Goal: Navigation & Orientation: Understand site structure

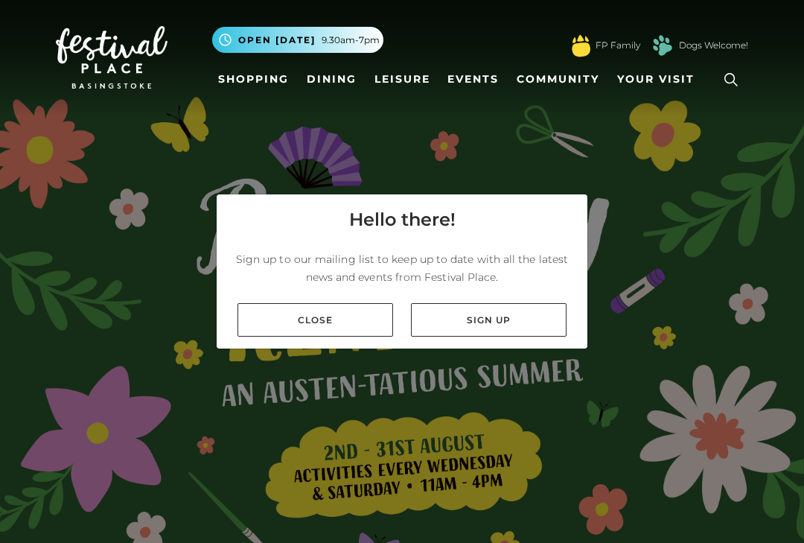
click at [351, 337] on link "Close" at bounding box center [316, 320] width 156 height 34
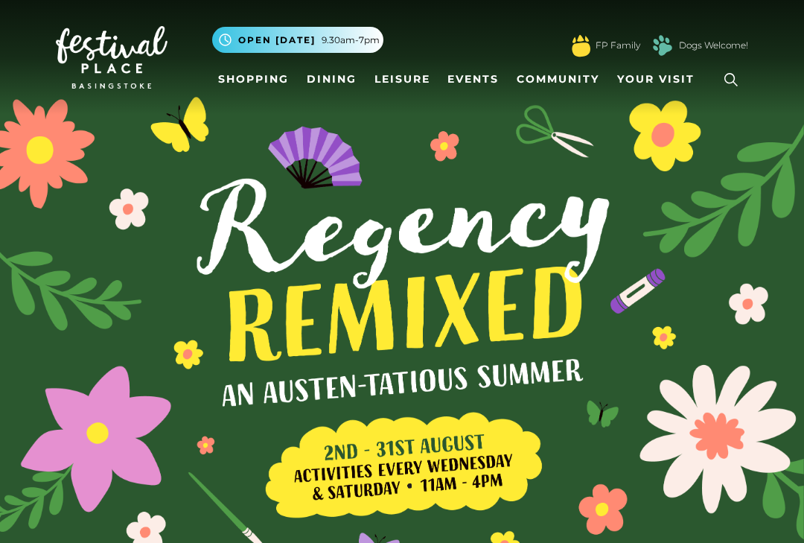
click at [254, 73] on link "Shopping" at bounding box center [253, 80] width 83 height 28
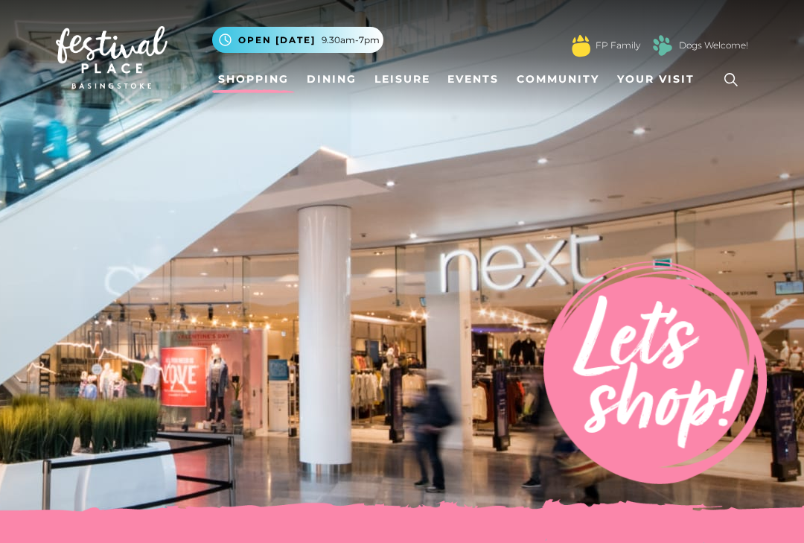
click at [317, 71] on link "Dining" at bounding box center [332, 80] width 62 height 28
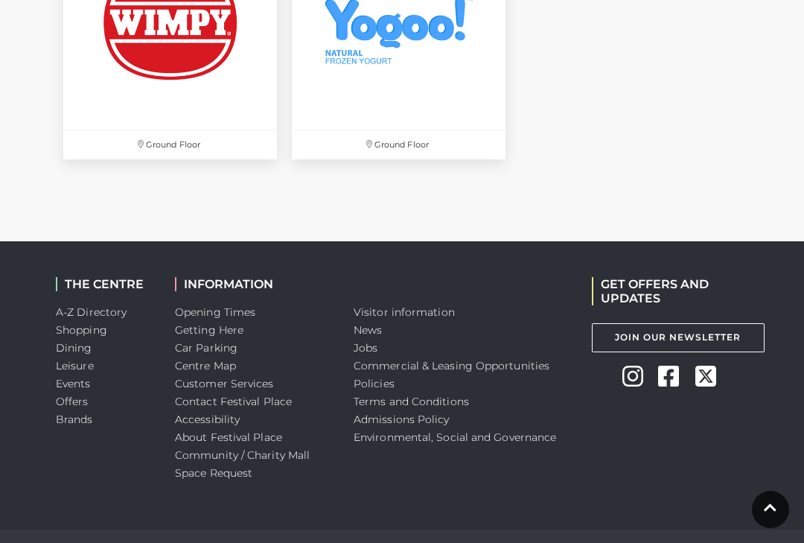
scroll to position [4698, 0]
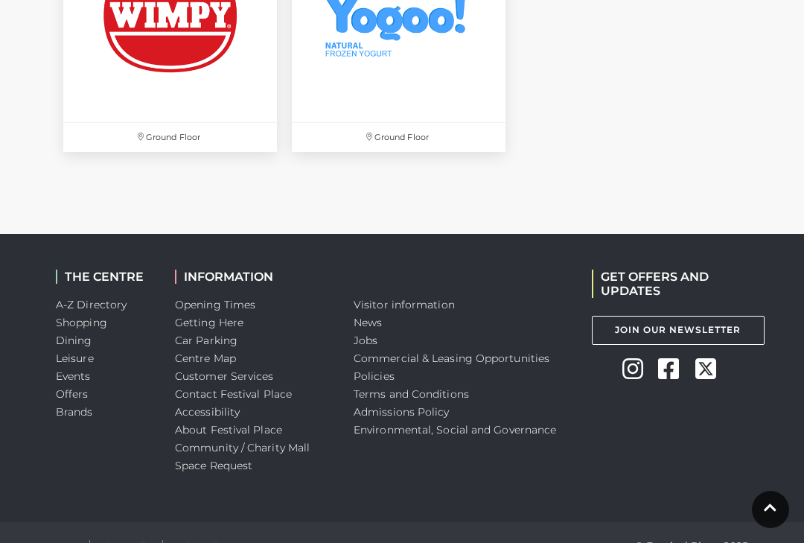
click at [224, 340] on link "Car Parking" at bounding box center [206, 340] width 63 height 13
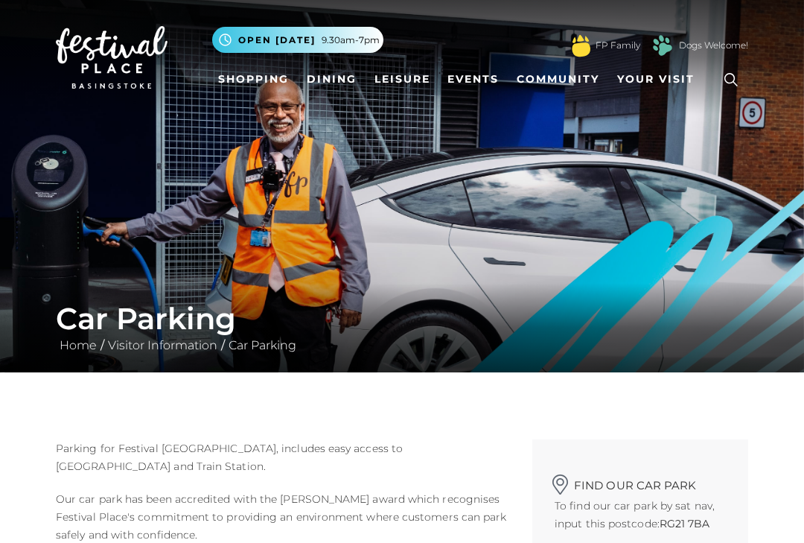
click at [463, 86] on link "Events" at bounding box center [473, 80] width 63 height 28
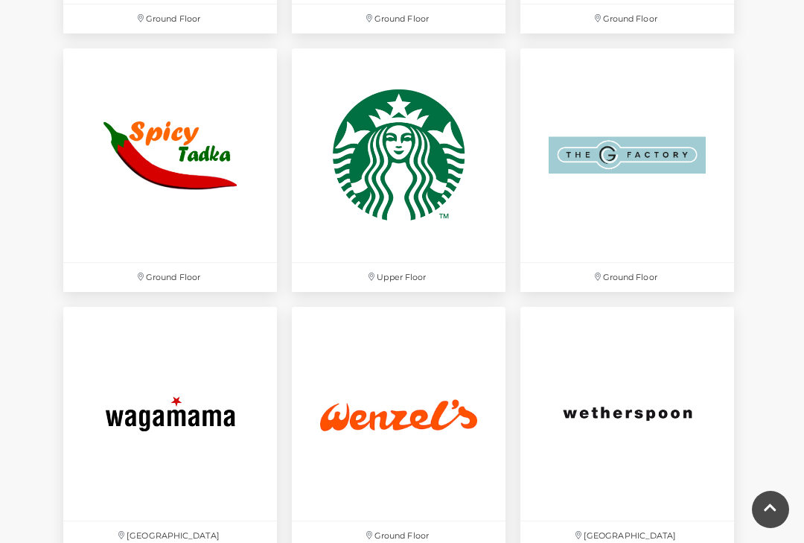
scroll to position [3987, 0]
